Goal: Information Seeking & Learning: Learn about a topic

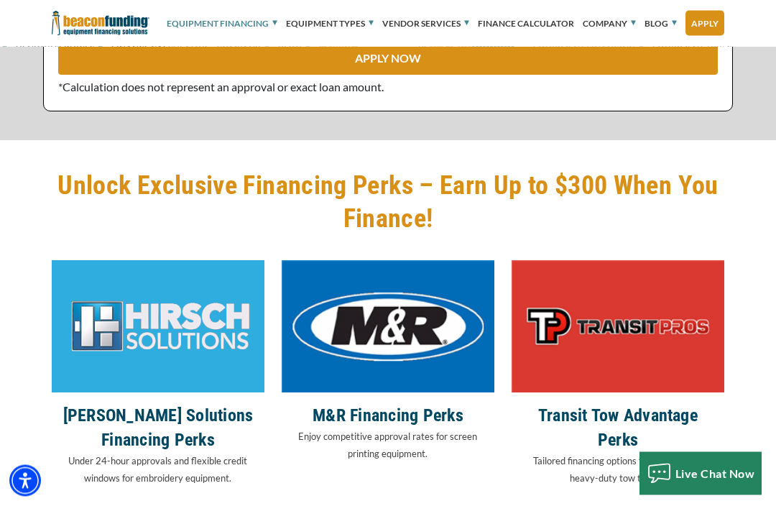
scroll to position [3652, 0]
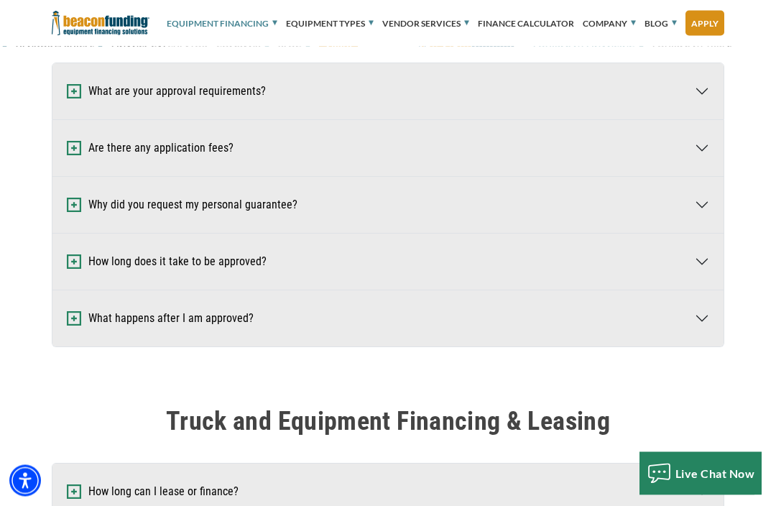
scroll to position [684, 0]
click at [705, 95] on button "What are your approval requirements?" at bounding box center [387, 91] width 671 height 56
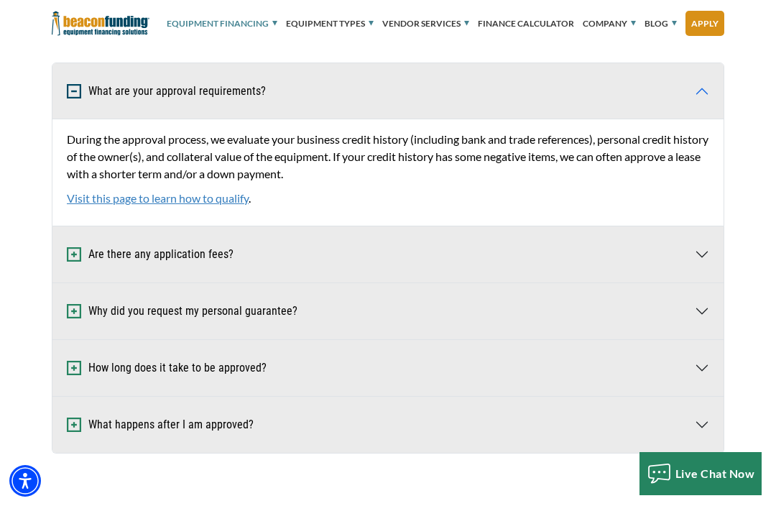
click at [706, 95] on button "What are your approval requirements?" at bounding box center [387, 91] width 671 height 56
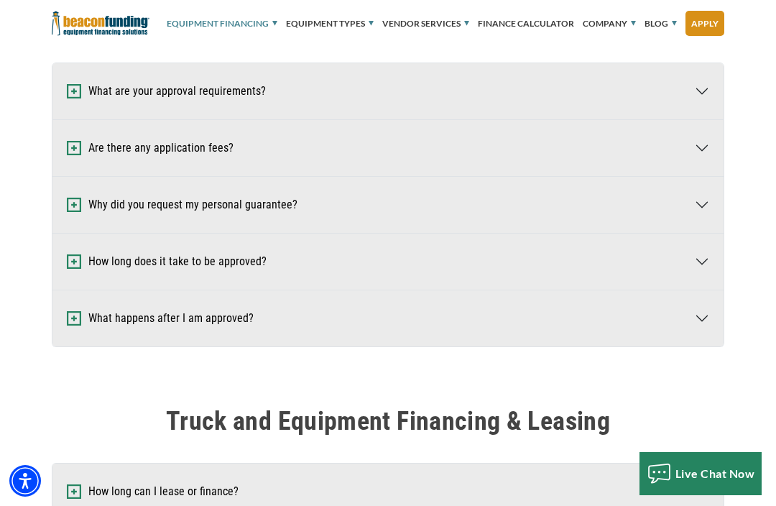
click at [703, 149] on button "Are there any application fees?" at bounding box center [387, 148] width 671 height 56
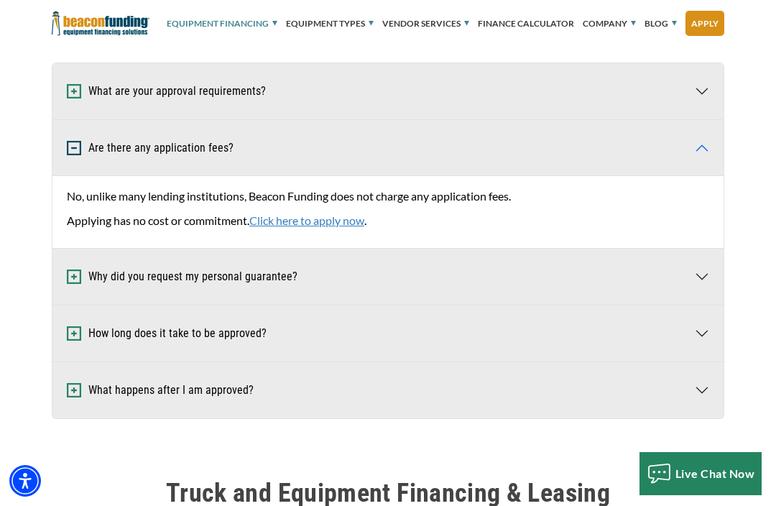
click at [712, 152] on button "Are there any application fees?" at bounding box center [387, 148] width 671 height 56
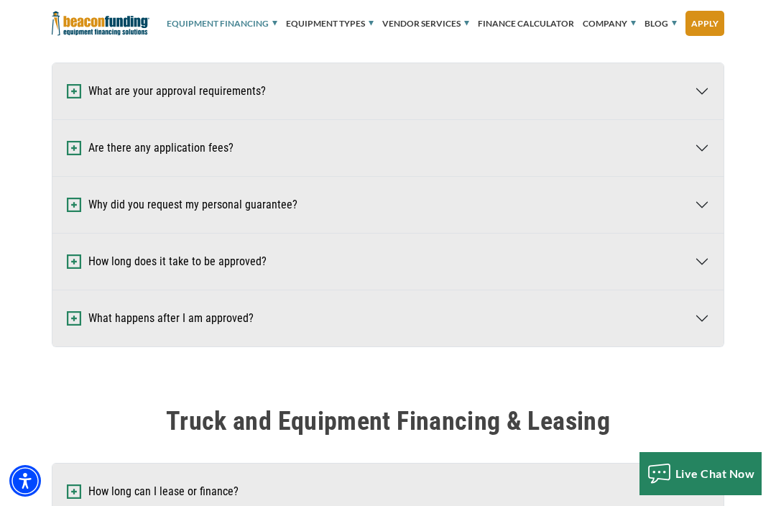
click at [710, 95] on button "What are your approval requirements?" at bounding box center [387, 91] width 671 height 56
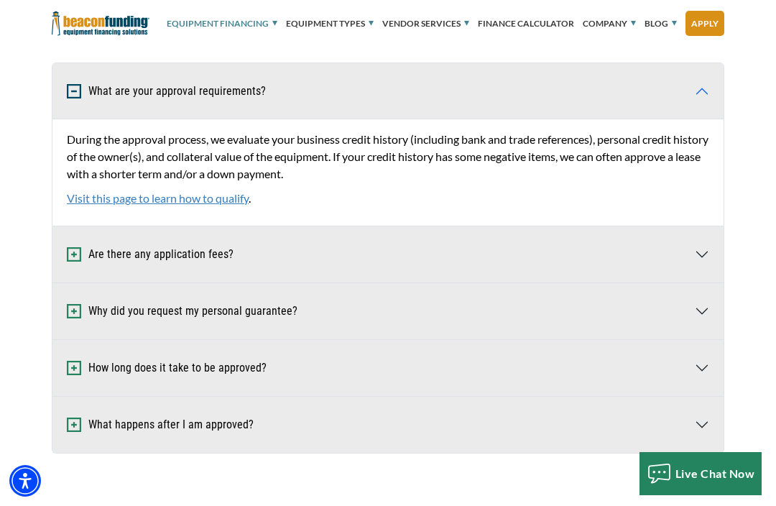
click at [83, 193] on link "Visit this page to learn how to qualify" at bounding box center [158, 198] width 182 height 14
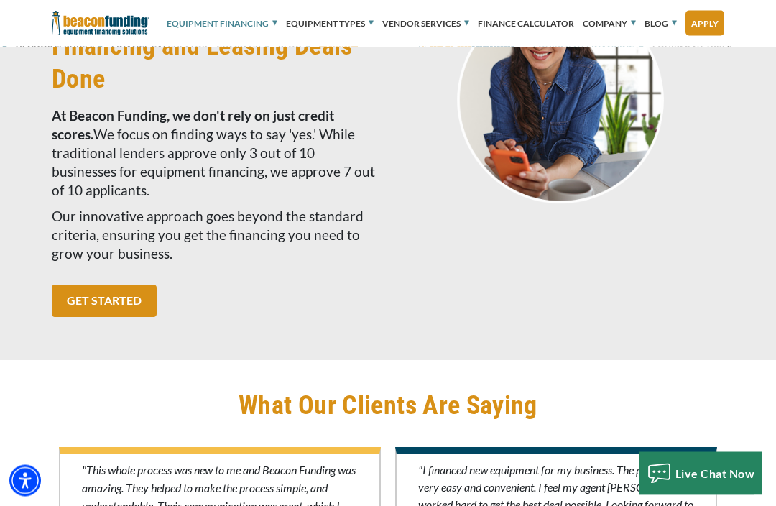
scroll to position [4244, 0]
click at [124, 317] on link "GET STARTED" at bounding box center [104, 301] width 105 height 32
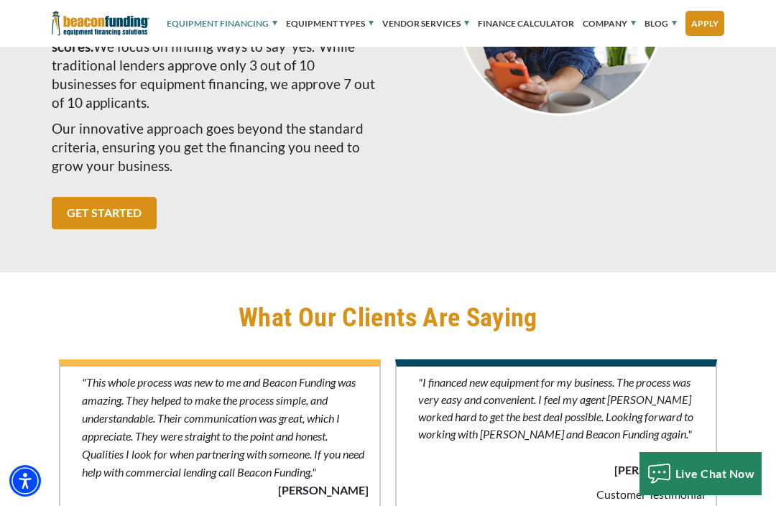
scroll to position [4301, 0]
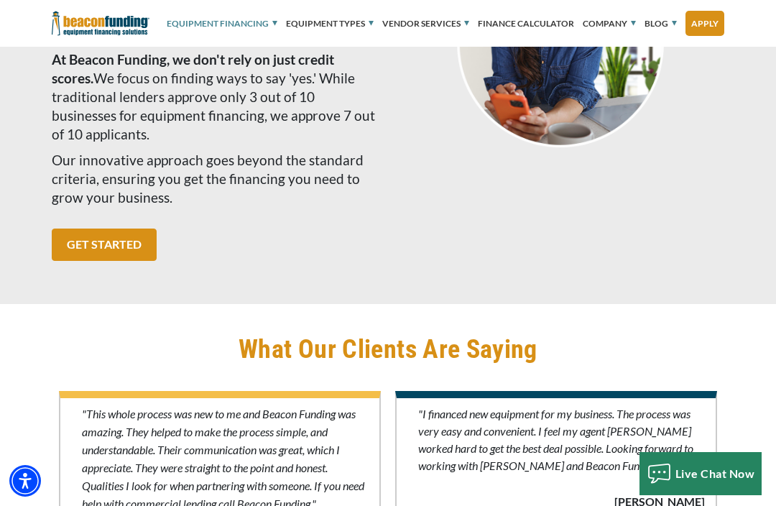
click at [127, 261] on link "GET STARTED" at bounding box center [104, 245] width 105 height 32
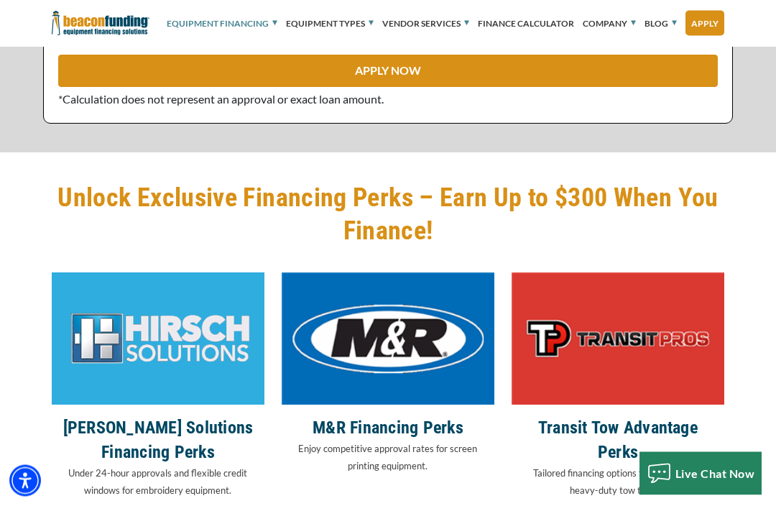
scroll to position [3673, 0]
click at [584, 87] on link "APPLY NOW" at bounding box center [388, 71] width 660 height 32
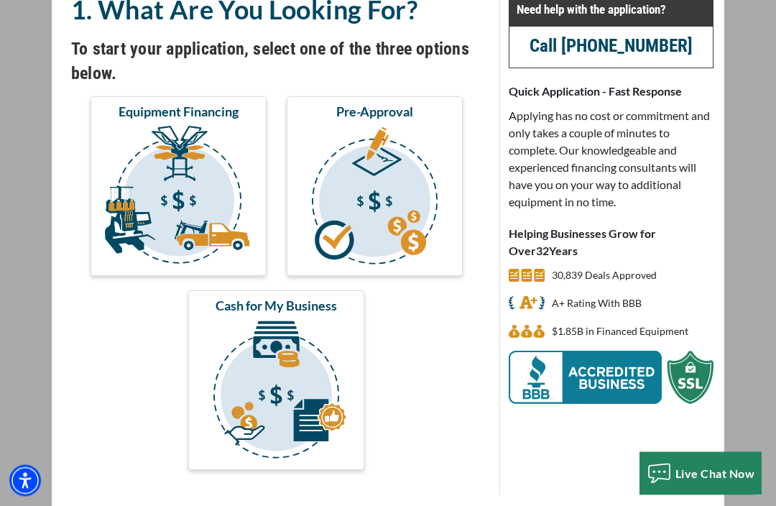
scroll to position [127, 0]
click at [203, 199] on img "submit" at bounding box center [178, 199] width 170 height 144
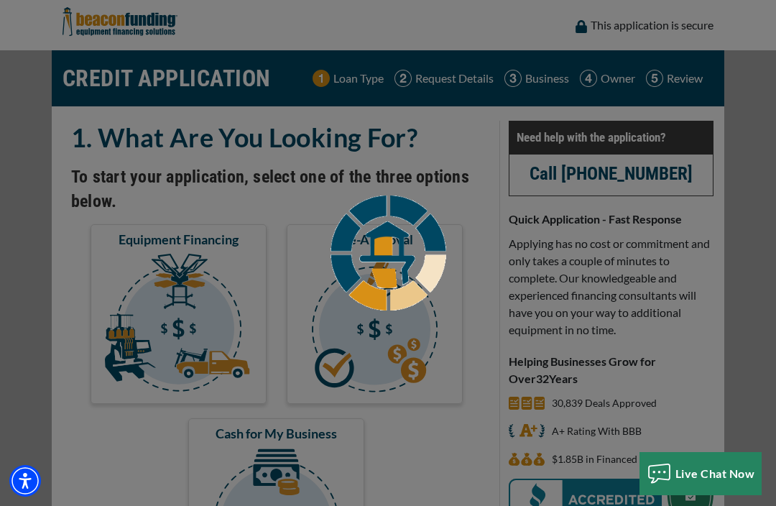
scroll to position [175, 0]
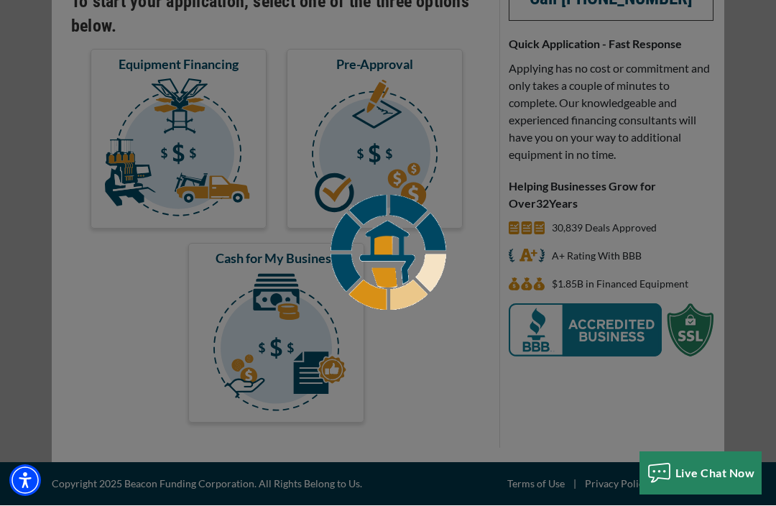
click at [395, 125] on div at bounding box center [388, 253] width 776 height 506
click at [756, 185] on div at bounding box center [388, 253] width 776 height 506
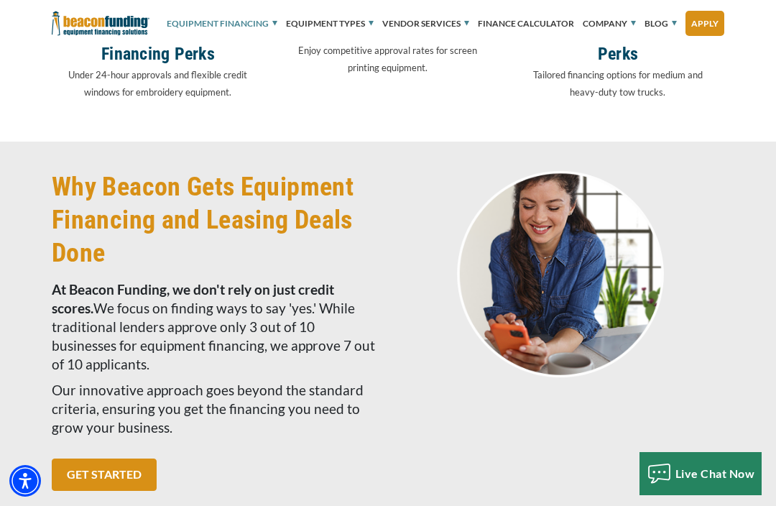
scroll to position [4077, 0]
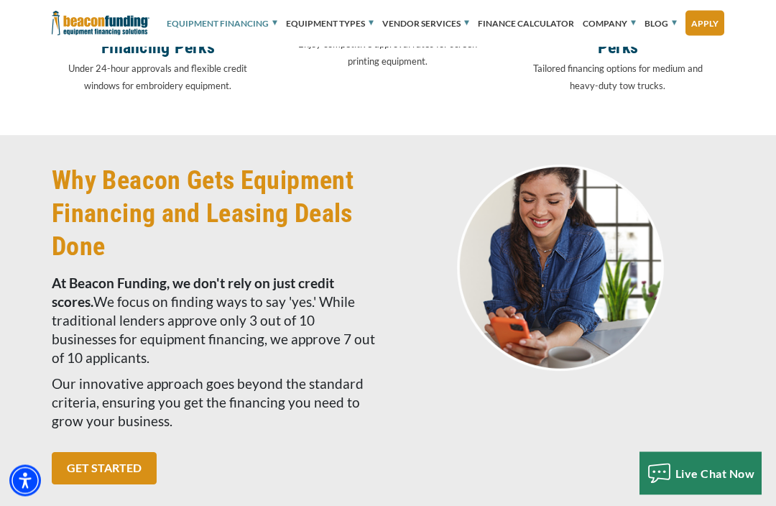
click at [121, 453] on link "GET STARTED" at bounding box center [104, 469] width 105 height 32
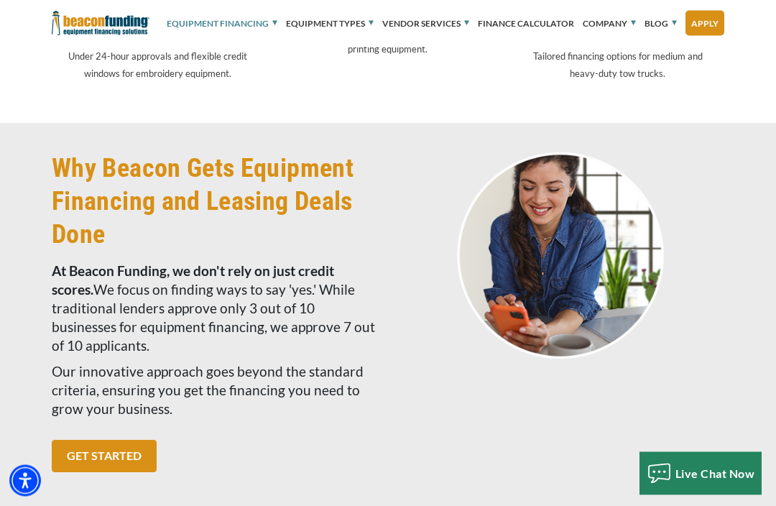
scroll to position [4092, 0]
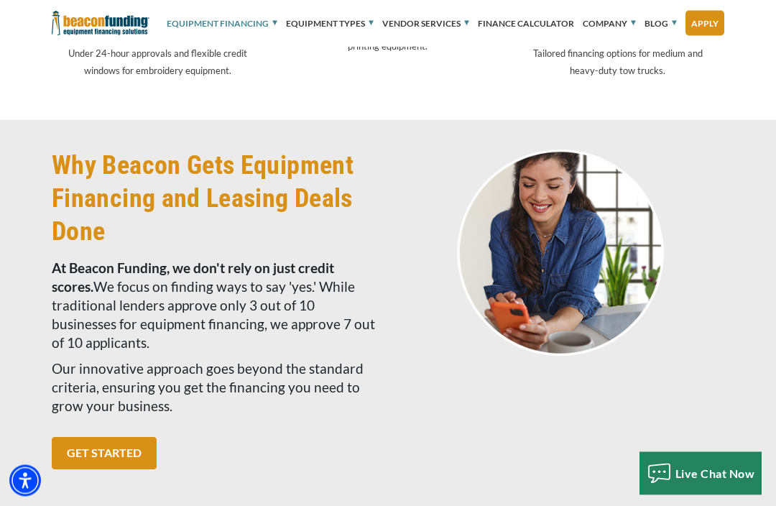
click at [136, 438] on link "GET STARTED" at bounding box center [104, 454] width 105 height 32
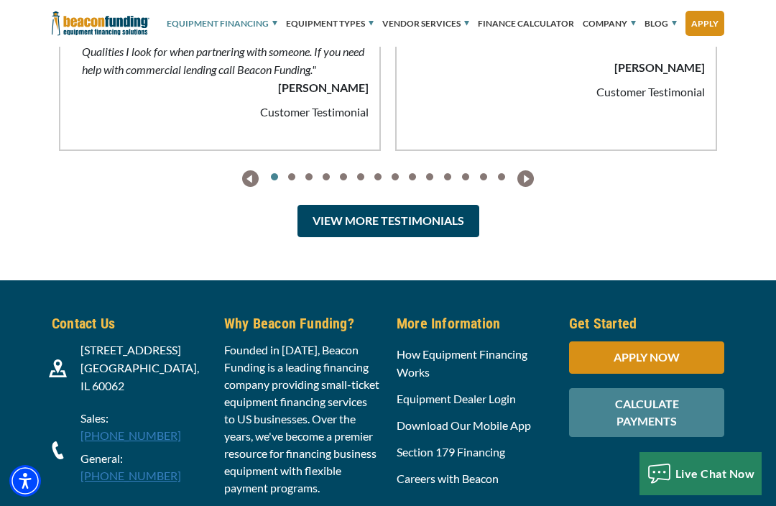
scroll to position [4747, 0]
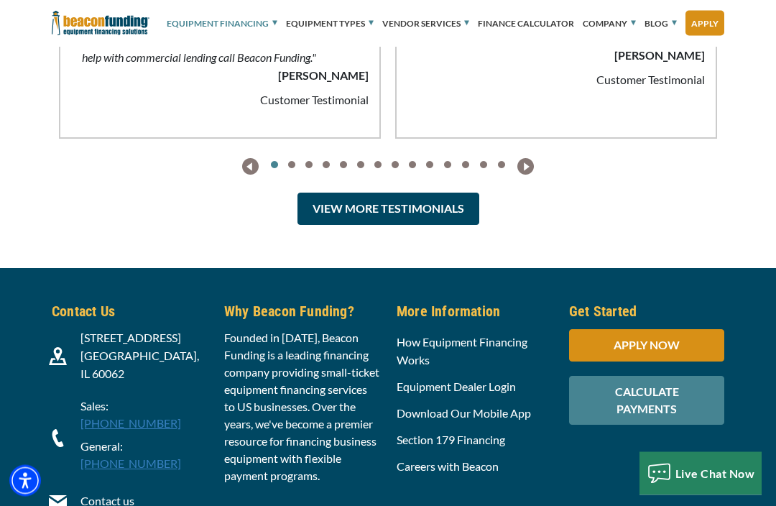
click at [687, 330] on div "APPLY NOW" at bounding box center [646, 346] width 155 height 32
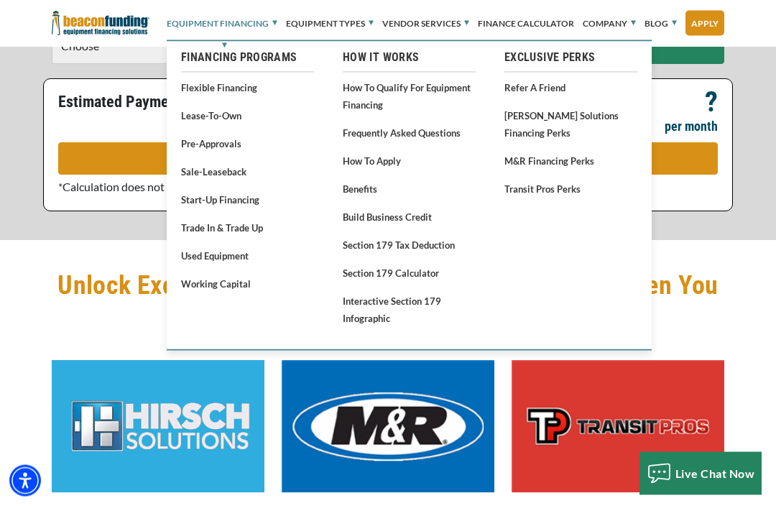
scroll to position [3585, 0]
click at [405, 139] on link "Frequently Asked Questions" at bounding box center [409, 133] width 133 height 18
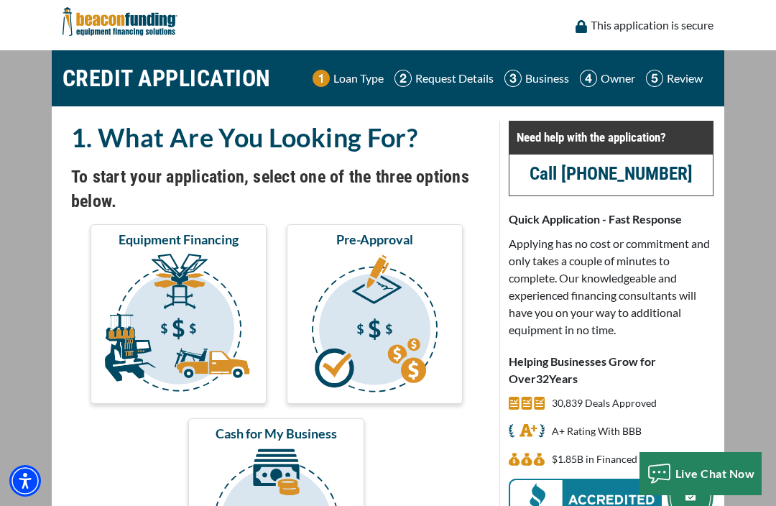
click at [402, 315] on img "submit" at bounding box center [375, 326] width 170 height 144
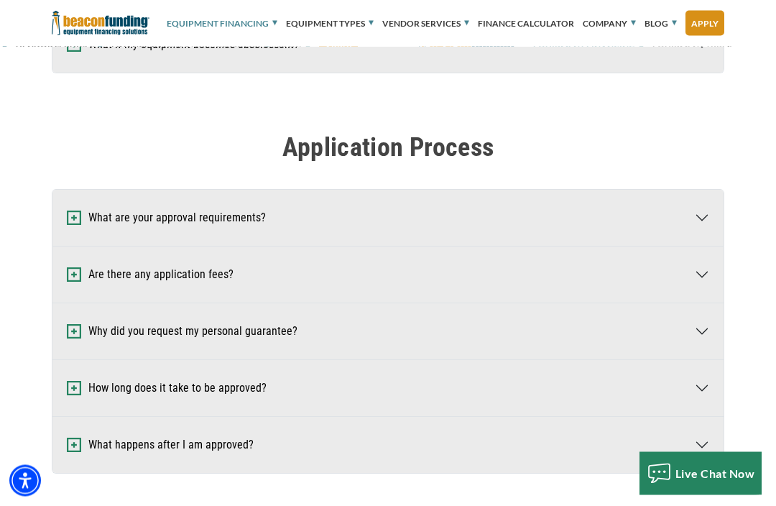
scroll to position [557, 0]
click at [710, 222] on button "What are your approval requirements?" at bounding box center [387, 218] width 671 height 56
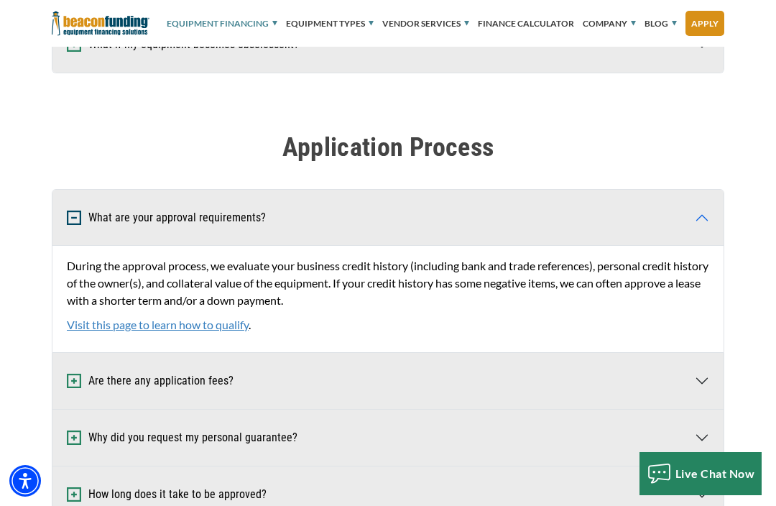
click at [228, 329] on link "Visit this page to learn how to qualify" at bounding box center [158, 325] width 182 height 14
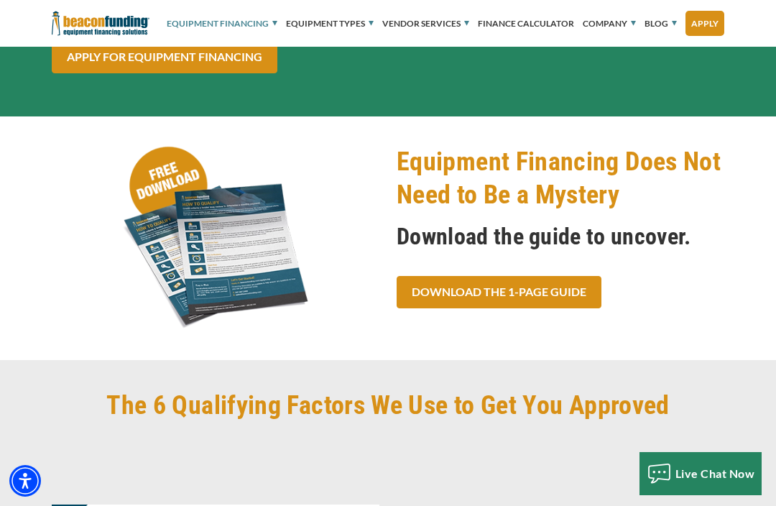
scroll to position [311, 0]
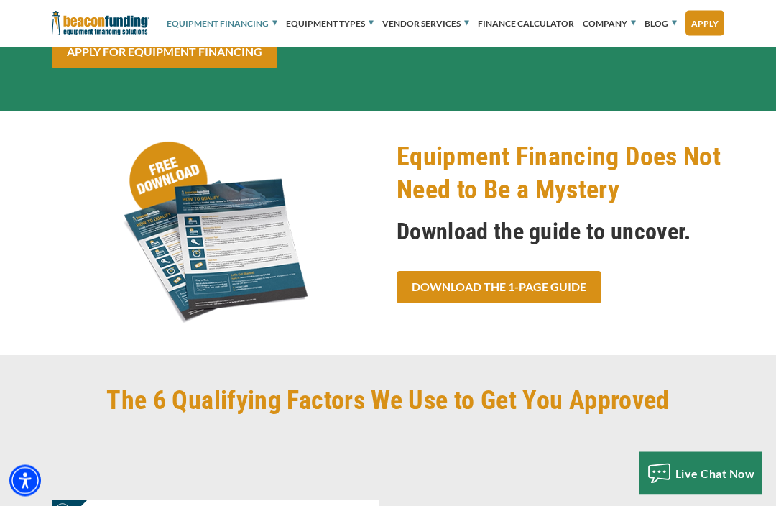
click at [568, 293] on link "Download the 1-Page Guide" at bounding box center [499, 288] width 205 height 32
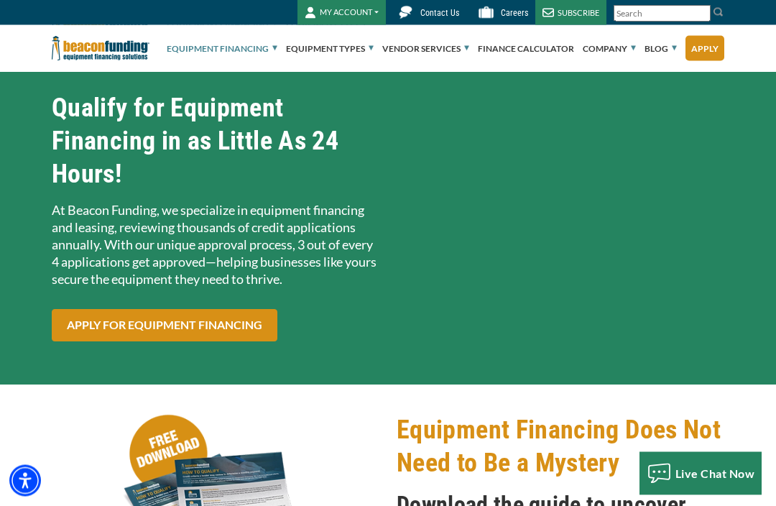
scroll to position [38, 0]
click at [672, 17] on input "Search" at bounding box center [662, 13] width 97 height 17
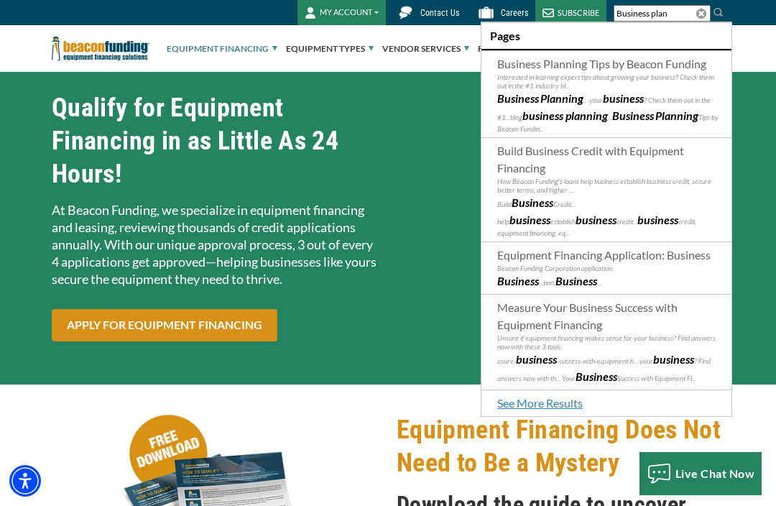
type input "Business plan"
click at [640, 67] on span "Business Planning Tips by Beacon Funding" at bounding box center [602, 64] width 209 height 14
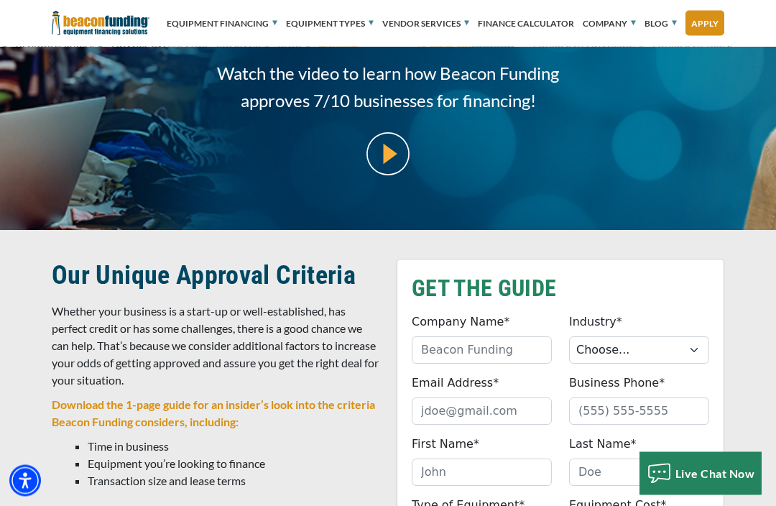
scroll to position [147, 0]
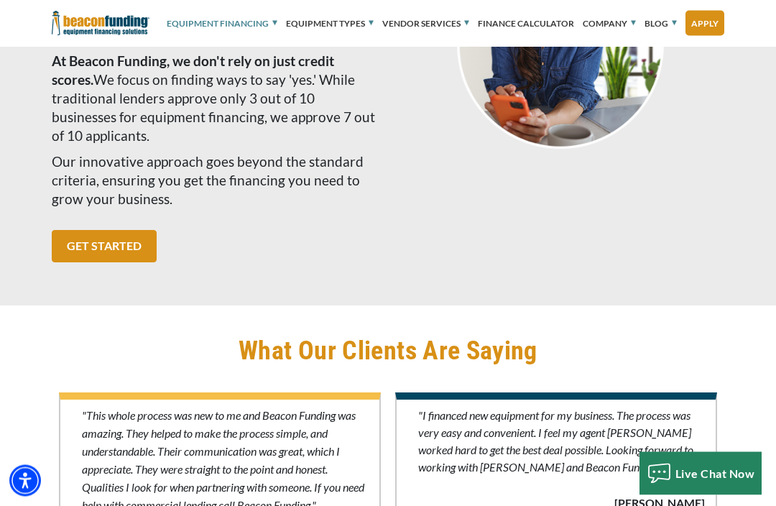
scroll to position [4219, 0]
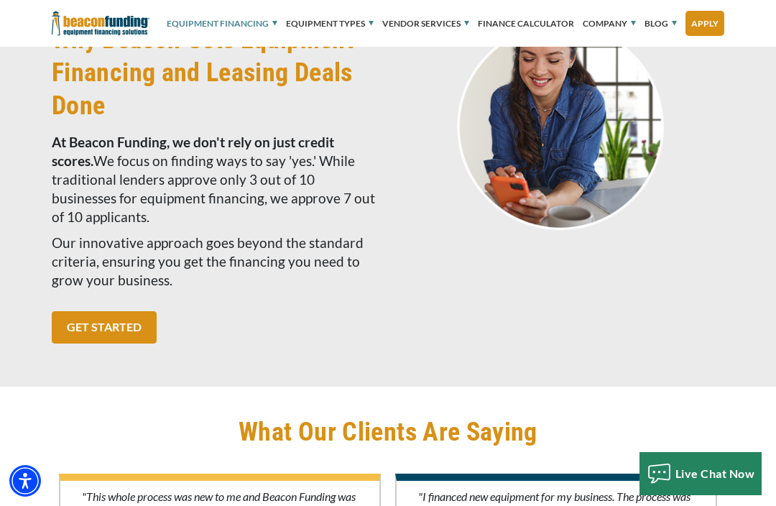
click at [130, 344] on link "GET STARTED" at bounding box center [104, 327] width 105 height 32
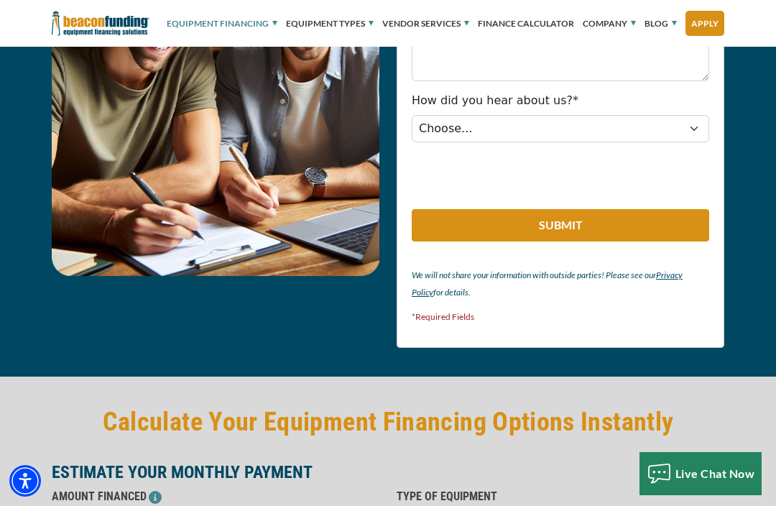
scroll to position [3032, 0]
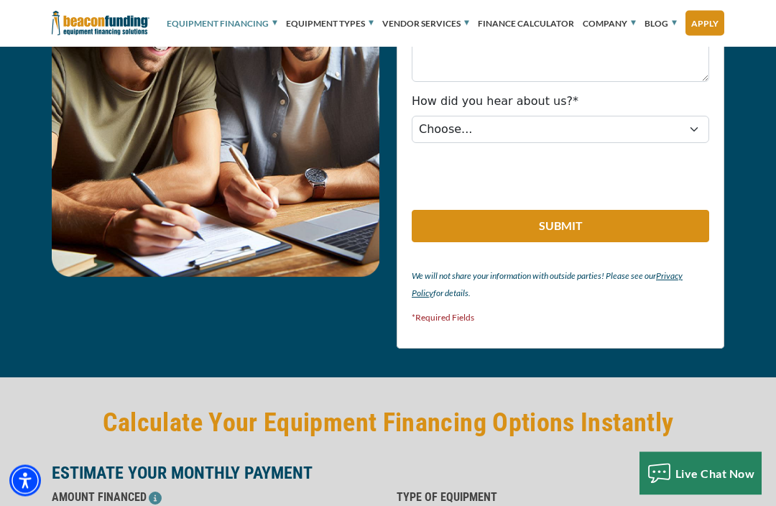
click at [549, 25] on link "Finance Calculator" at bounding box center [526, 23] width 96 height 43
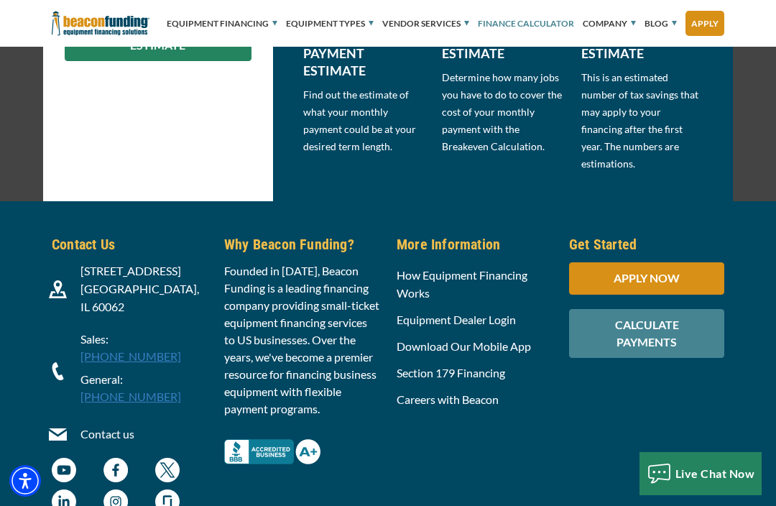
scroll to position [526, 0]
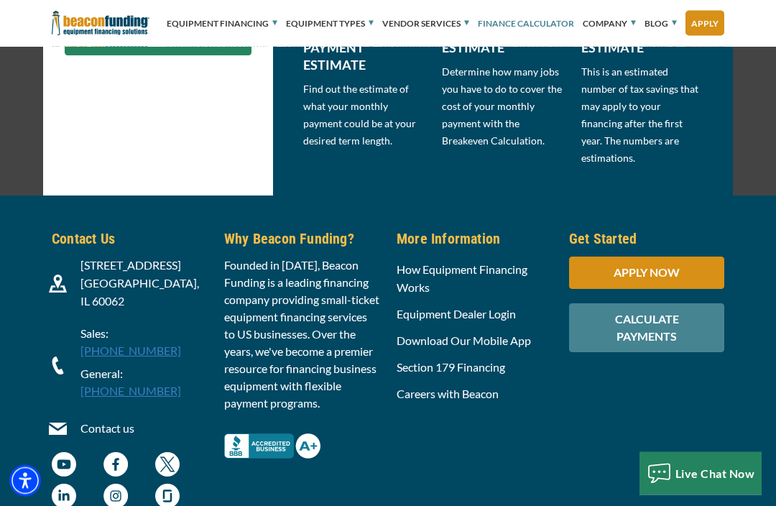
click at [504, 276] on link "How Equipment Financing Works" at bounding box center [462, 279] width 131 height 32
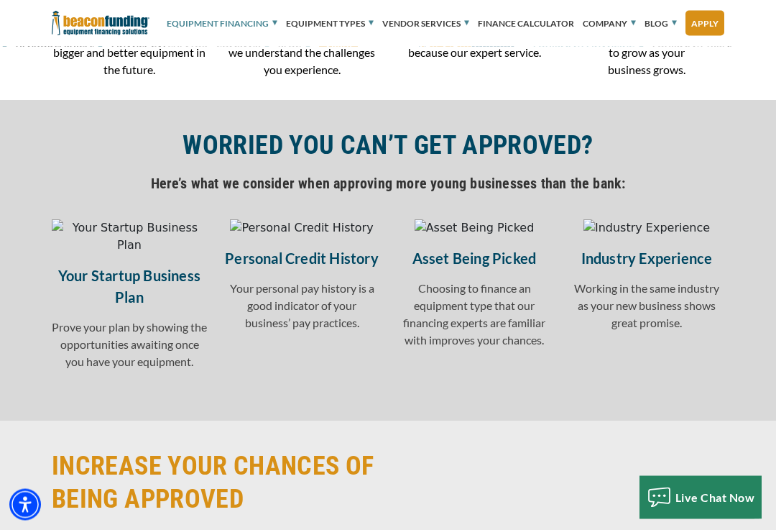
scroll to position [1863, 0]
click at [145, 307] on h5 "Your Startup Business Plan" at bounding box center [129, 285] width 155 height 43
click at [130, 253] on img at bounding box center [129, 236] width 155 height 35
click at [159, 370] on p "Prove your plan by showing the opportunities awaiting once you have your equipm…" at bounding box center [129, 344] width 155 height 52
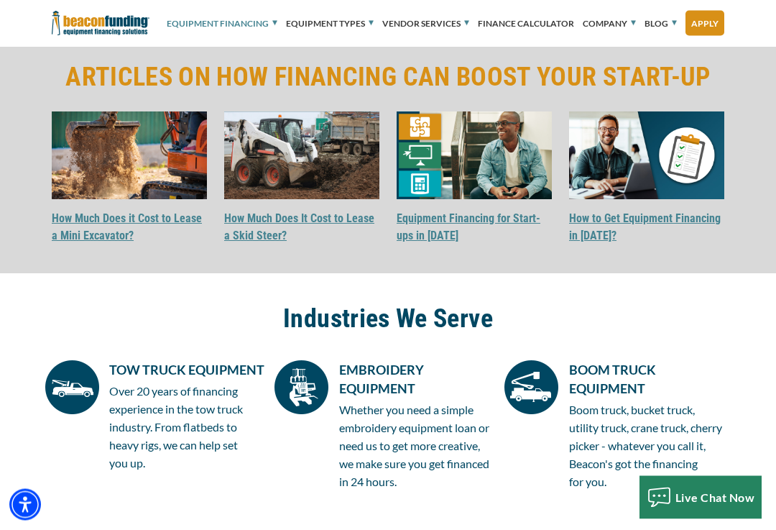
scroll to position [3364, 0]
click at [478, 242] on link "Equipment Financing for Start-ups in 2025" at bounding box center [469, 226] width 144 height 31
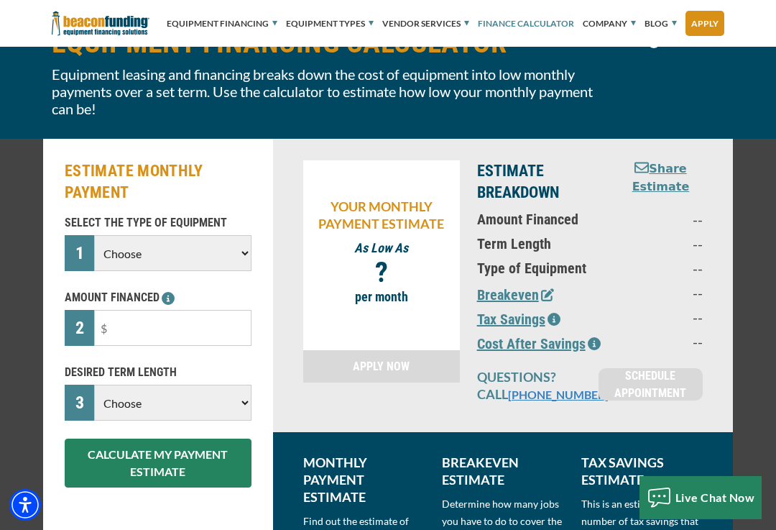
scroll to position [91, 0]
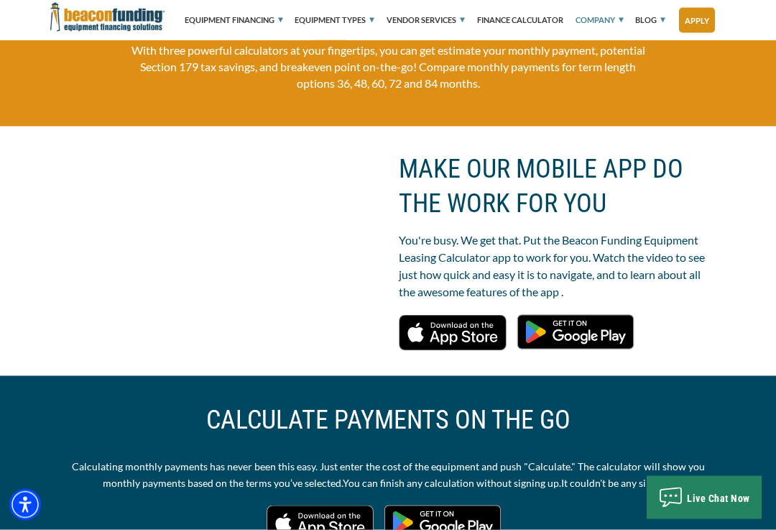
scroll to position [365, 0]
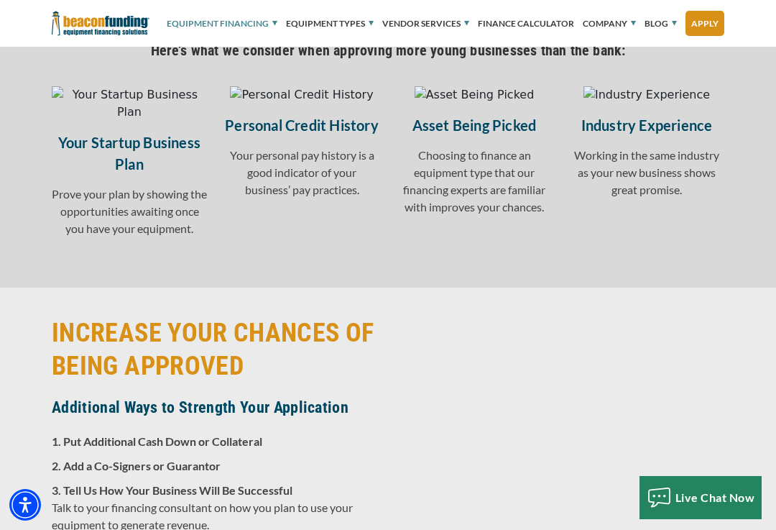
scroll to position [1994, 0]
click at [134, 122] on img at bounding box center [129, 104] width 155 height 35
click at [129, 122] on img at bounding box center [129, 104] width 155 height 35
click at [132, 122] on img at bounding box center [129, 104] width 155 height 35
click at [148, 175] on h5 "Your Startup Business Plan" at bounding box center [129, 153] width 155 height 43
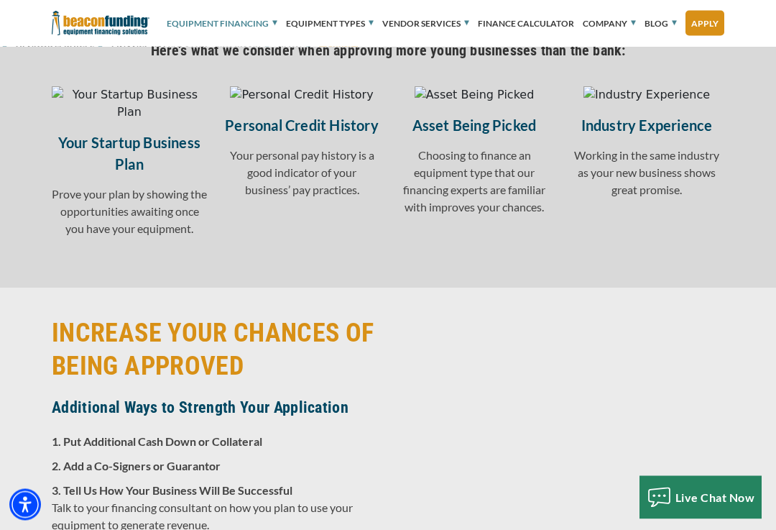
click at [148, 175] on h5 "Your Startup Business Plan" at bounding box center [129, 153] width 155 height 43
click at [155, 175] on h5 "Your Startup Business Plan" at bounding box center [129, 153] width 155 height 43
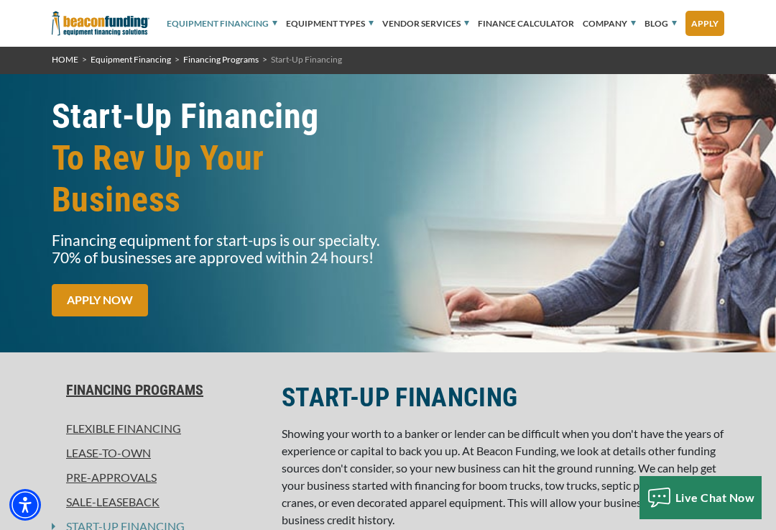
scroll to position [0, 0]
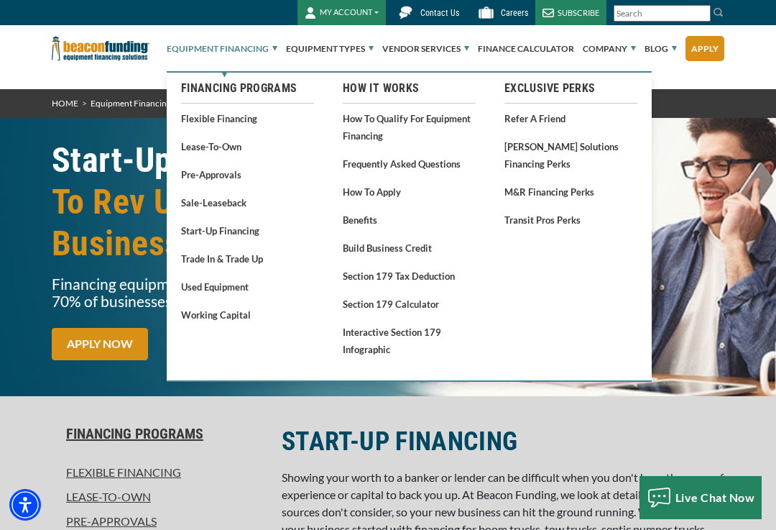
click at [225, 288] on link "Used Equipment" at bounding box center [247, 287] width 133 height 18
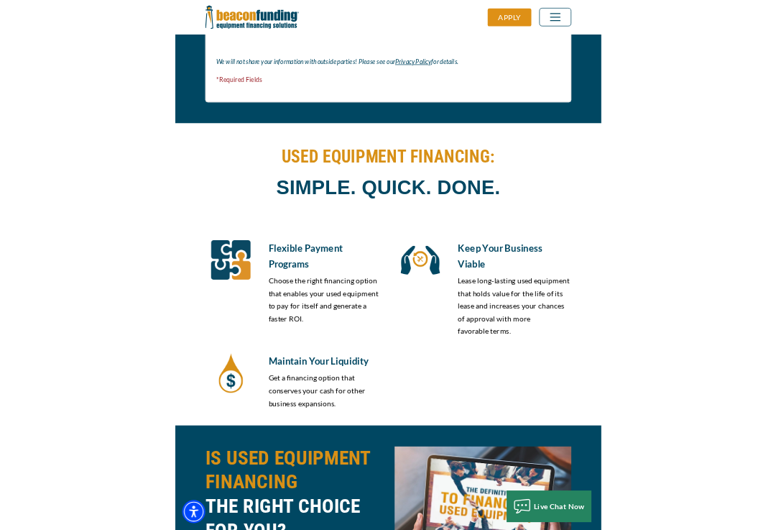
scroll to position [2514, 0]
